Goal: Task Accomplishment & Management: Manage account settings

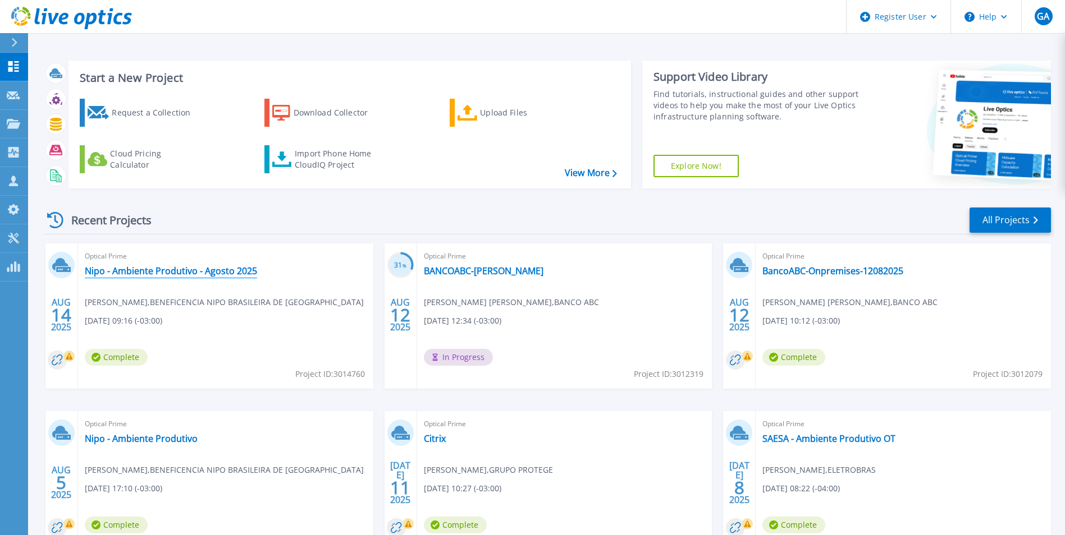
click at [205, 271] on link "Nipo - Ambiente Produtivo - Agosto 2025" at bounding box center [171, 270] width 172 height 11
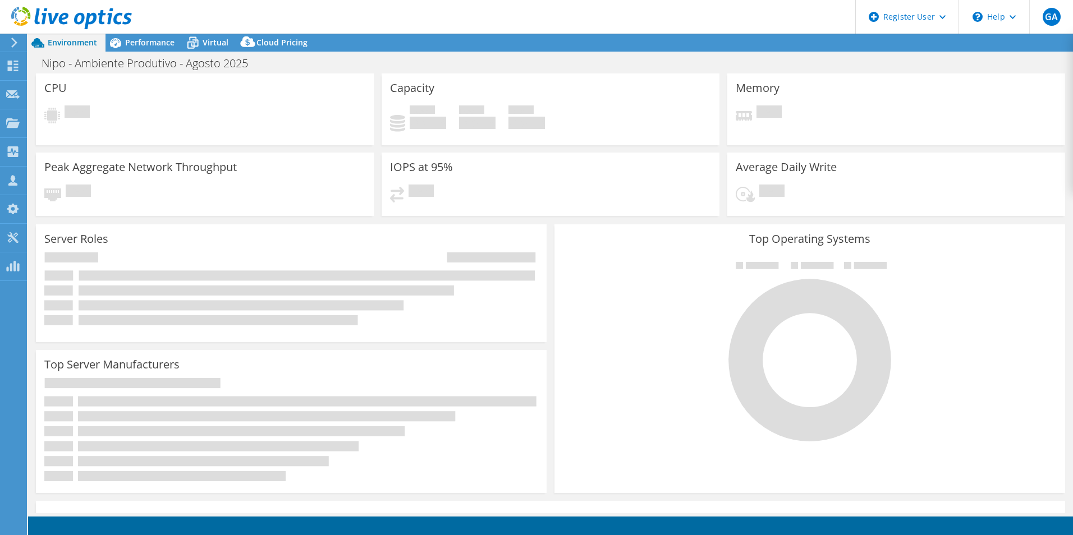
select select "USD"
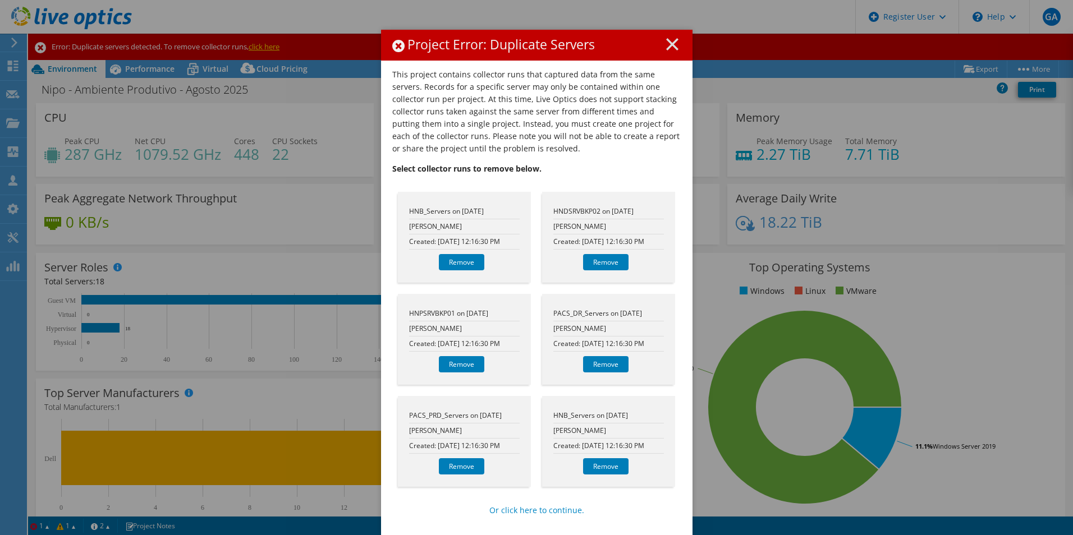
scroll to position [4, 0]
drag, startPoint x: 558, startPoint y: 42, endPoint x: 560, endPoint y: 11, distance: 30.9
click at [560, 11] on div "Project Error: Duplicate Servers This project contains collector runs that capt…" at bounding box center [536, 267] width 1073 height 535
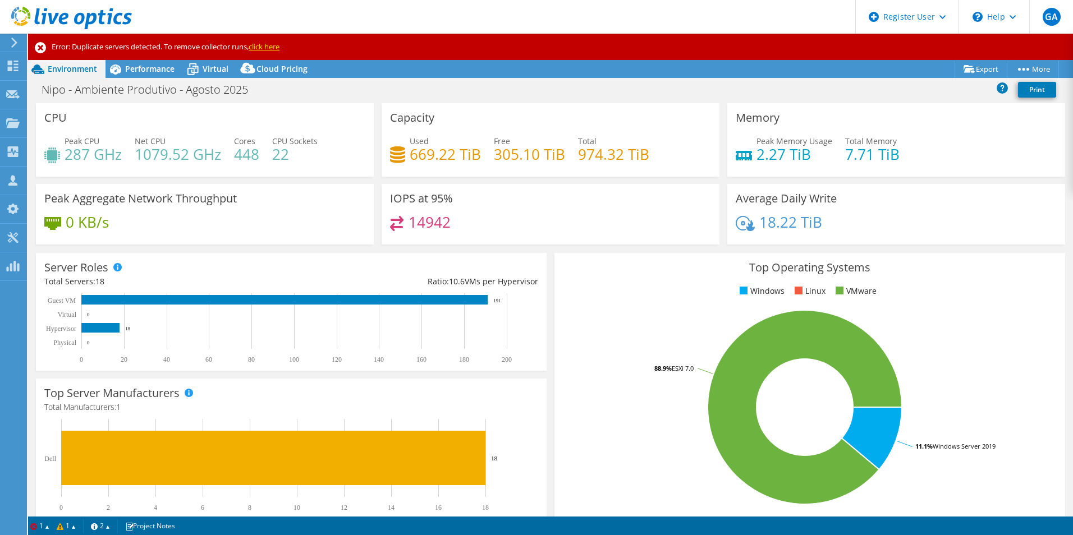
click at [505, 35] on div "Error: Duplicate servers detected. To remove collector runs, click here" at bounding box center [550, 47] width 1045 height 26
click at [266, 44] on link "click here" at bounding box center [264, 47] width 31 height 10
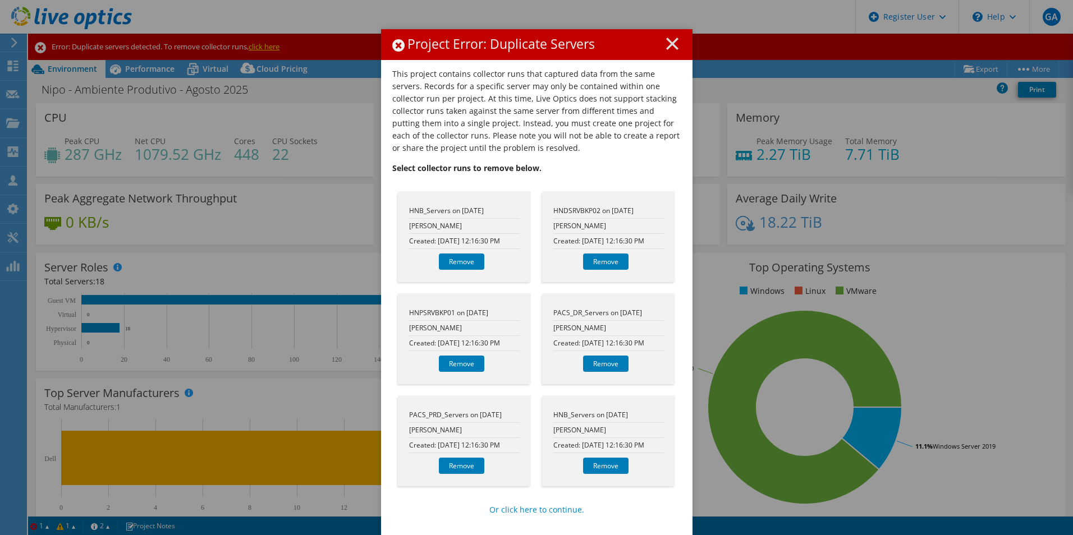
click at [383, 329] on div "This project contains collector runs that captured data from the same servers. …" at bounding box center [536, 302] width 311 height 468
click at [608, 466] on link "Remove" at bounding box center [605, 466] width 45 height 16
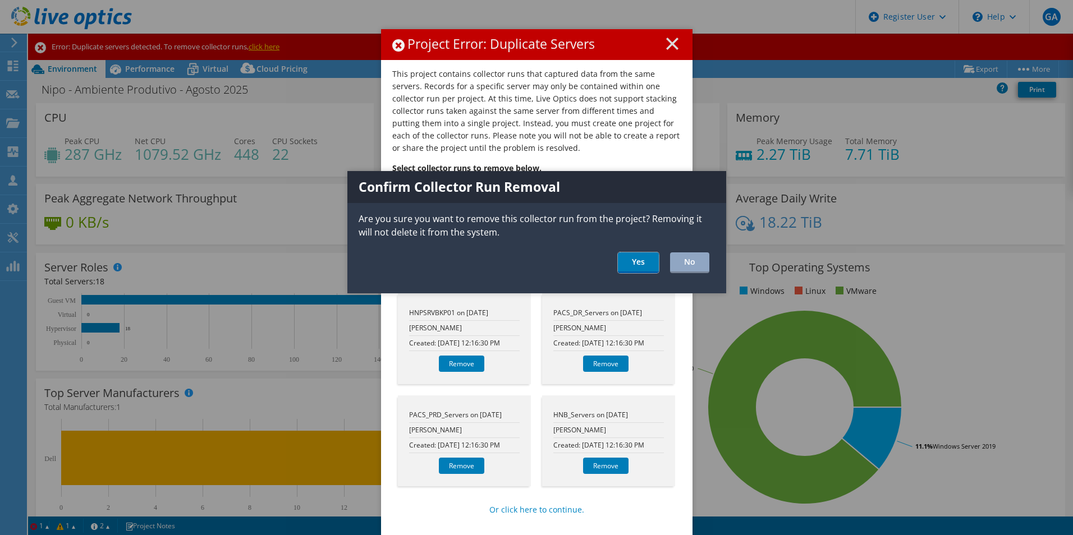
click at [644, 264] on link "Yes" at bounding box center [638, 263] width 41 height 21
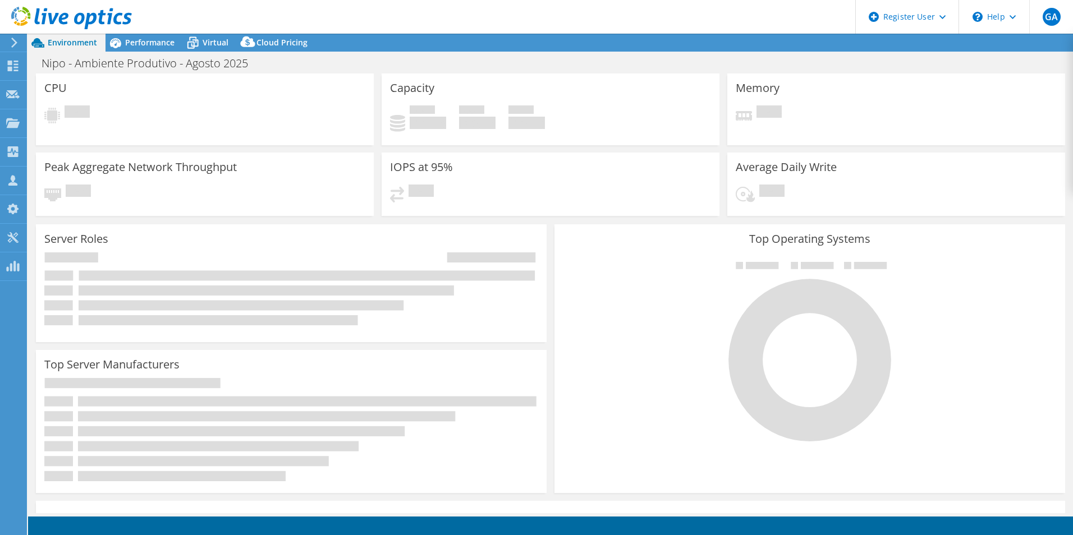
select select "USD"
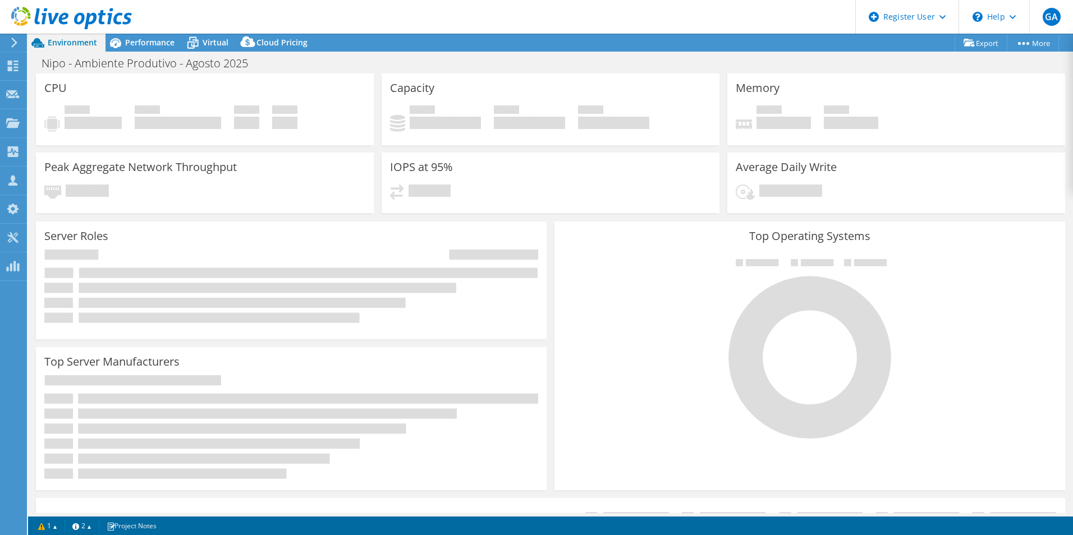
click at [166, 42] on span "Performance" at bounding box center [149, 42] width 49 height 11
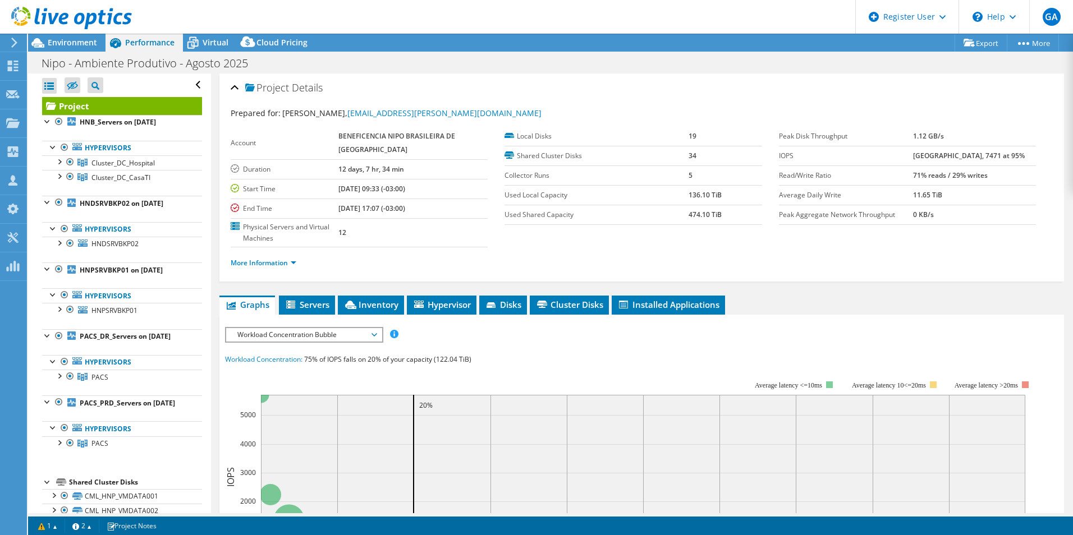
click at [78, 43] on span "Environment" at bounding box center [72, 42] width 49 height 11
